Goal: Obtain resource: Download file/media

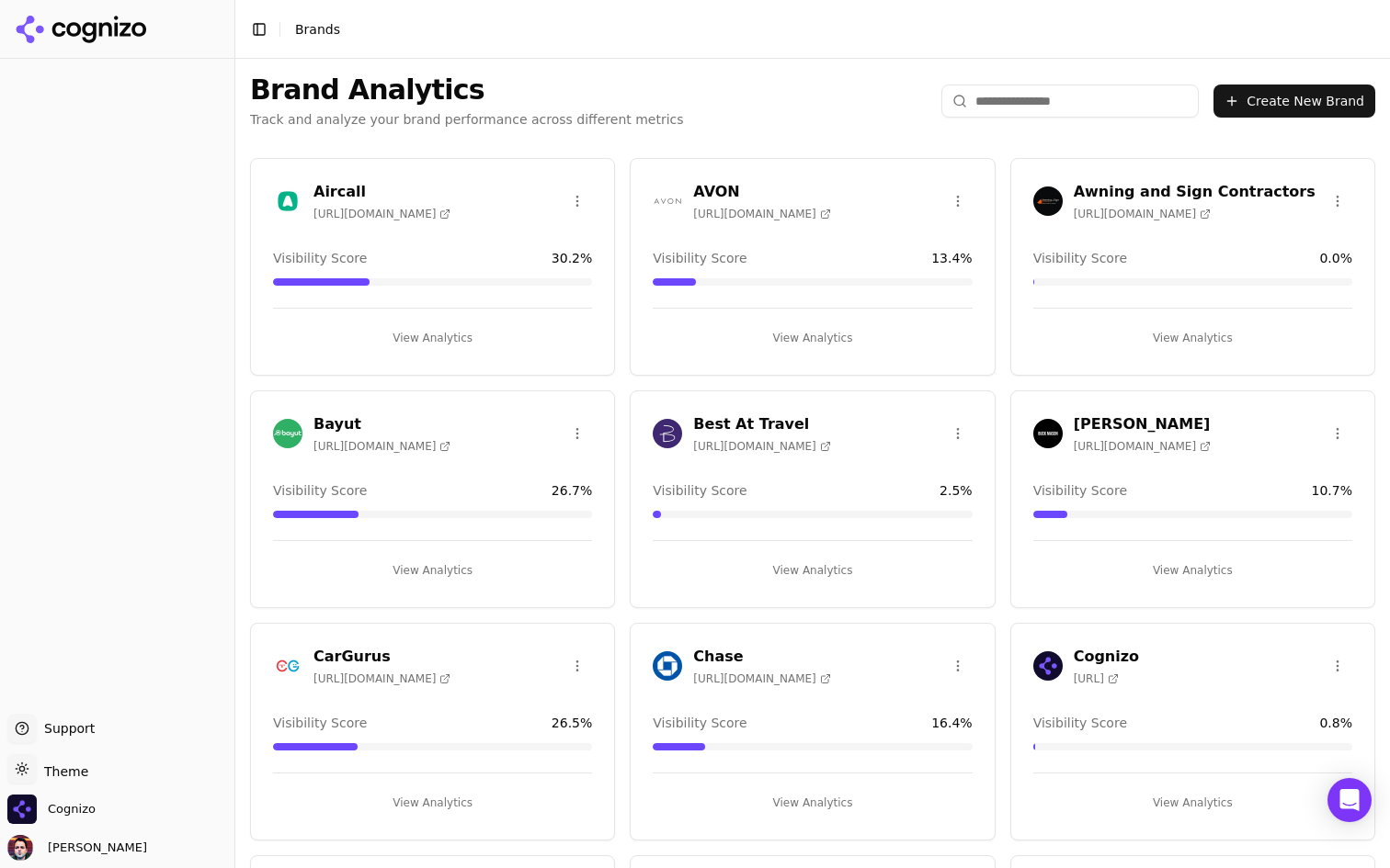
click at [445, 340] on button "View Analytics" at bounding box center [433, 338] width 319 height 29
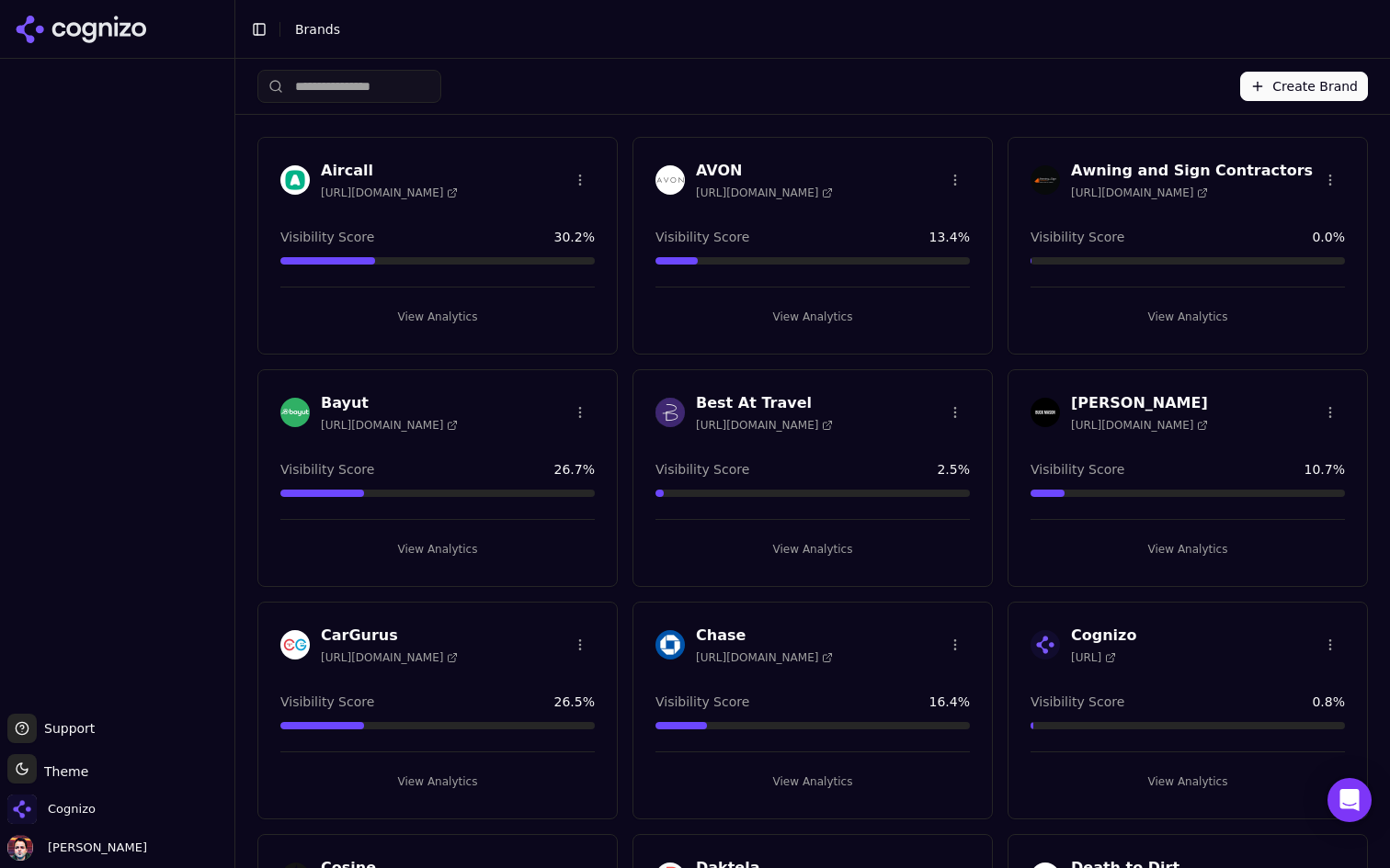
click at [506, 318] on button "View Analytics" at bounding box center [438, 317] width 315 height 29
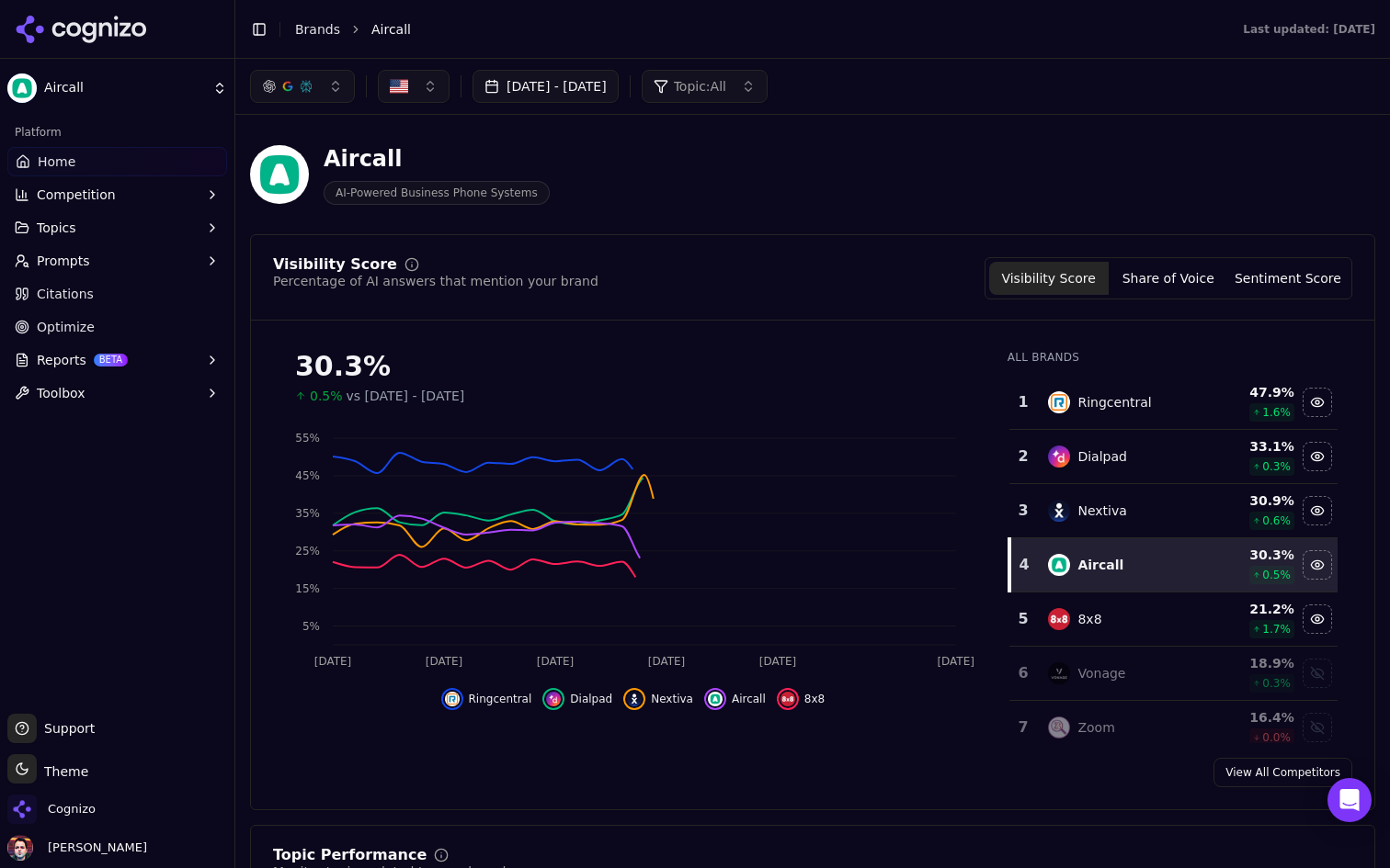
click at [138, 358] on button "Reports BETA" at bounding box center [117, 360] width 220 height 29
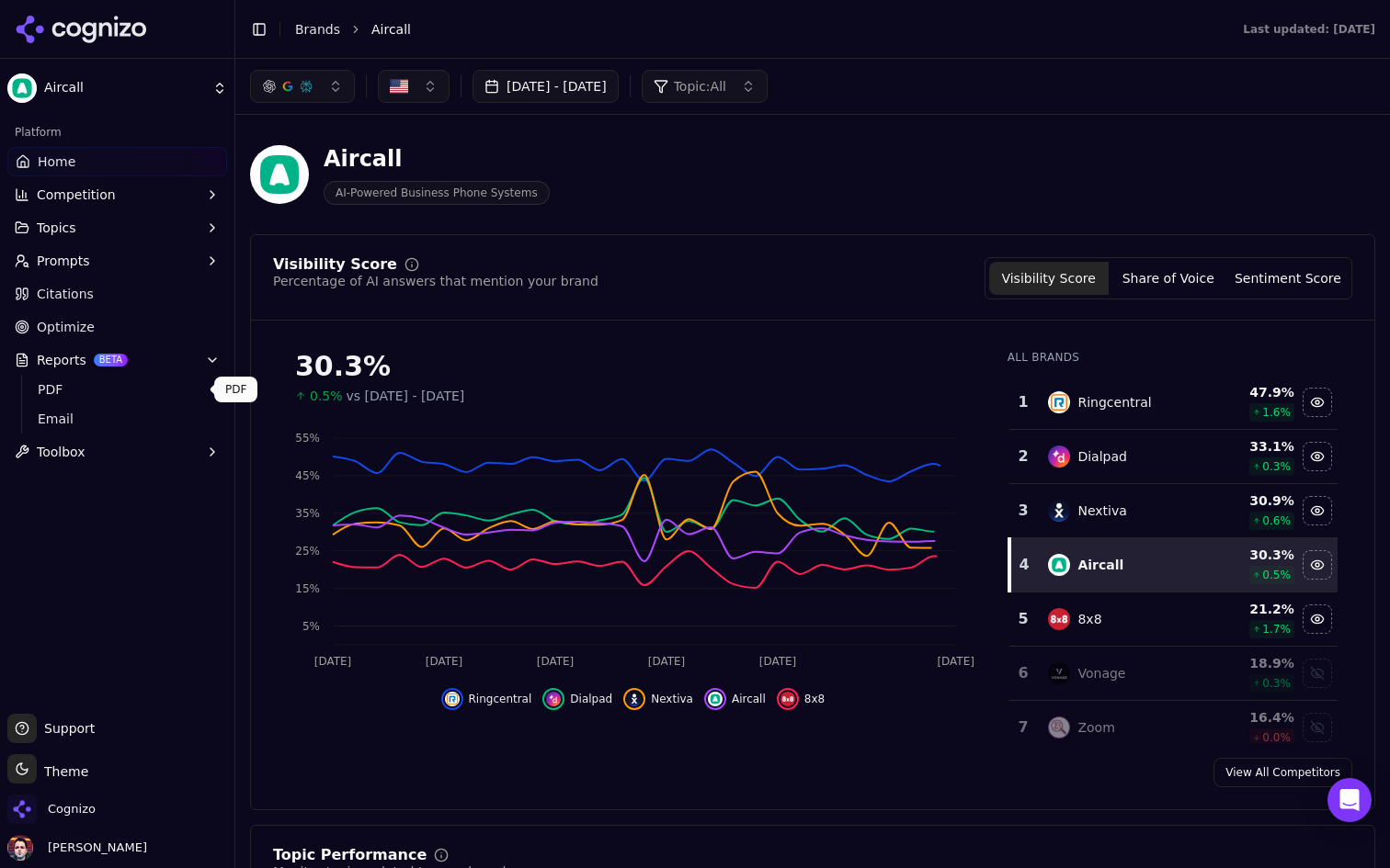
click at [99, 395] on span "PDF" at bounding box center [118, 390] width 160 height 19
